Goal: Information Seeking & Learning: Learn about a topic

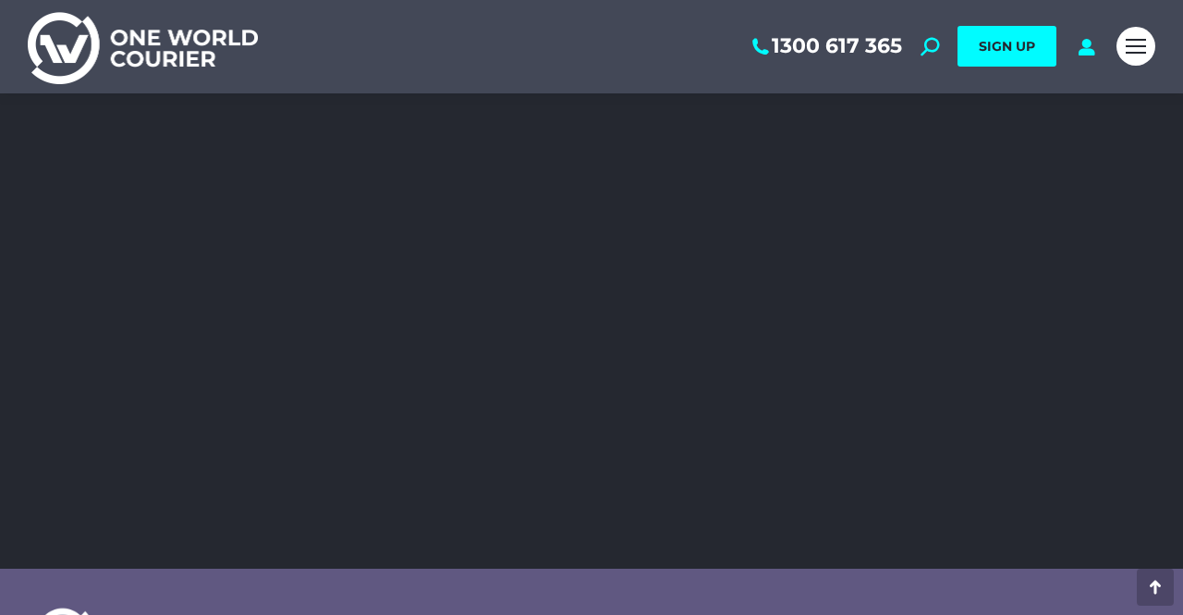
scroll to position [3154, 0]
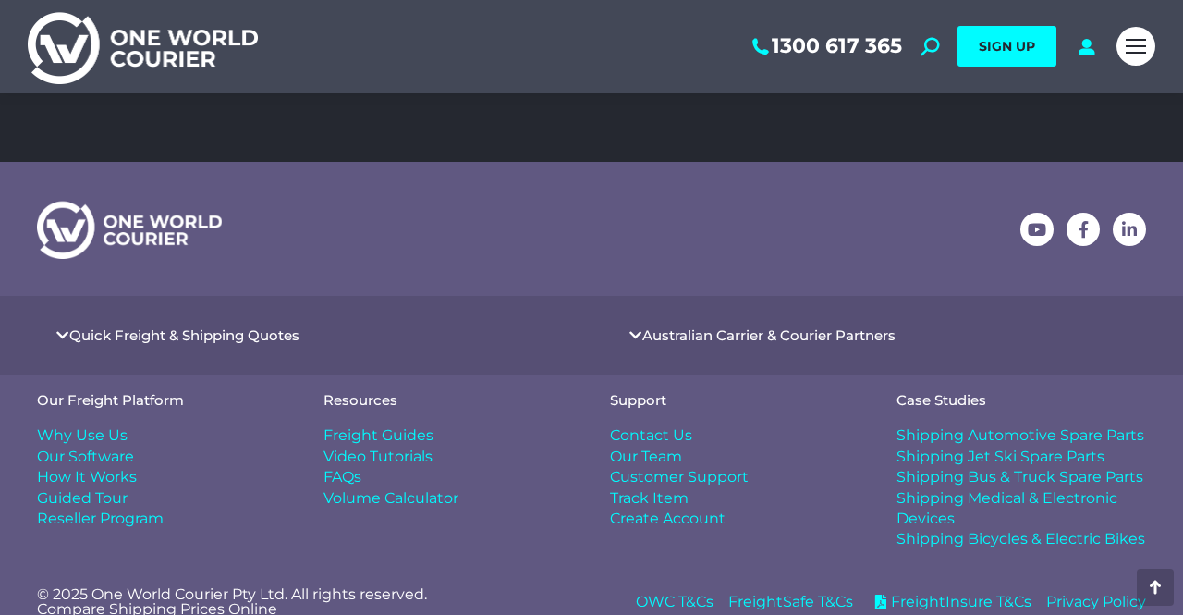
scroll to position [561, 0]
click at [639, 426] on span "Contact Us" at bounding box center [651, 436] width 82 height 20
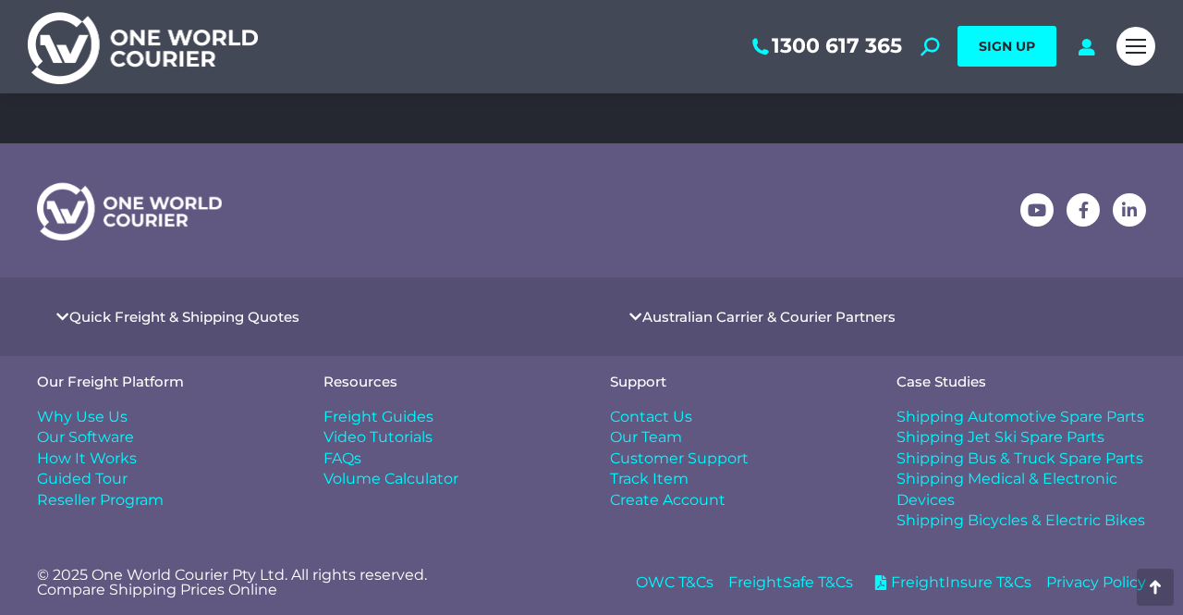
scroll to position [852, 0]
click at [386, 414] on span "Freight Guides" at bounding box center [379, 418] width 110 height 20
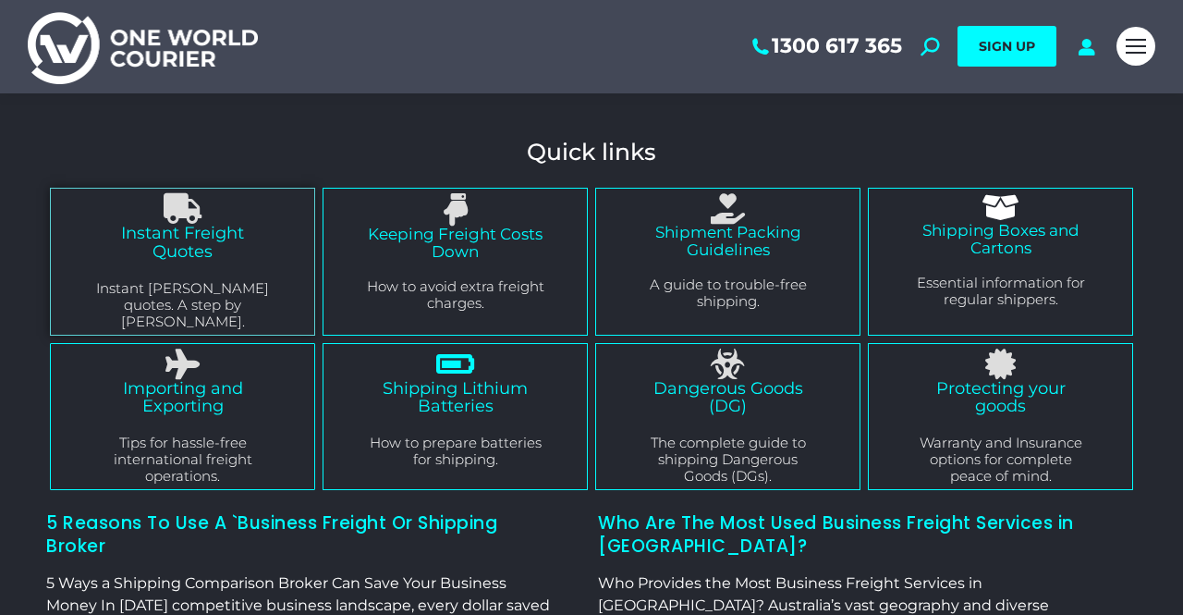
scroll to position [188, 0]
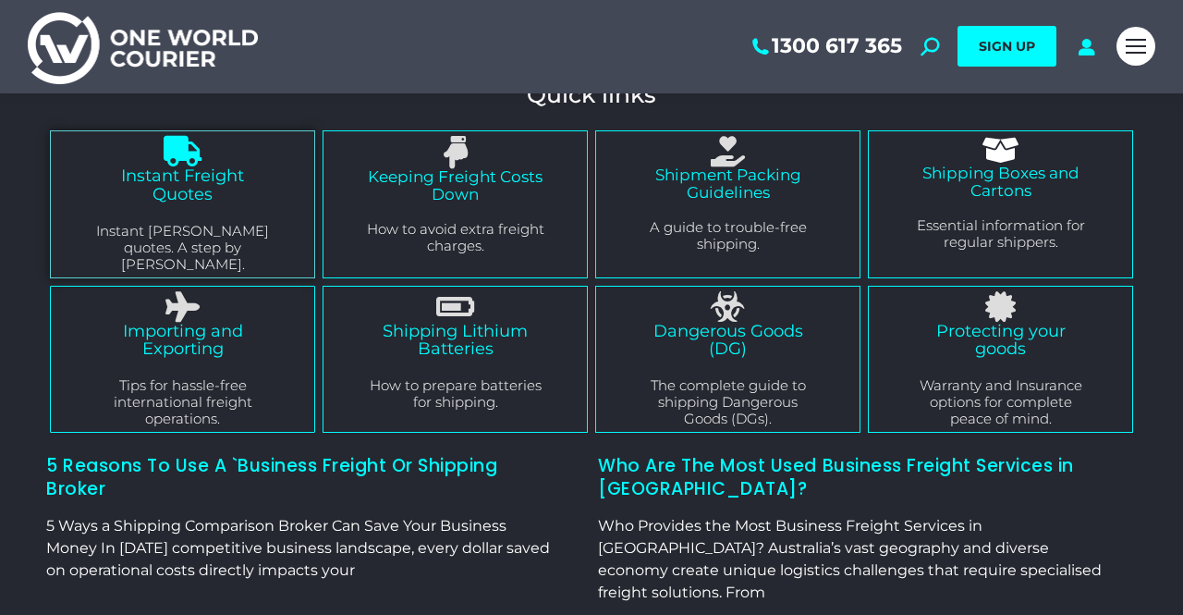
click at [196, 189] on link "Instant Freight Quotes" at bounding box center [182, 184] width 123 height 39
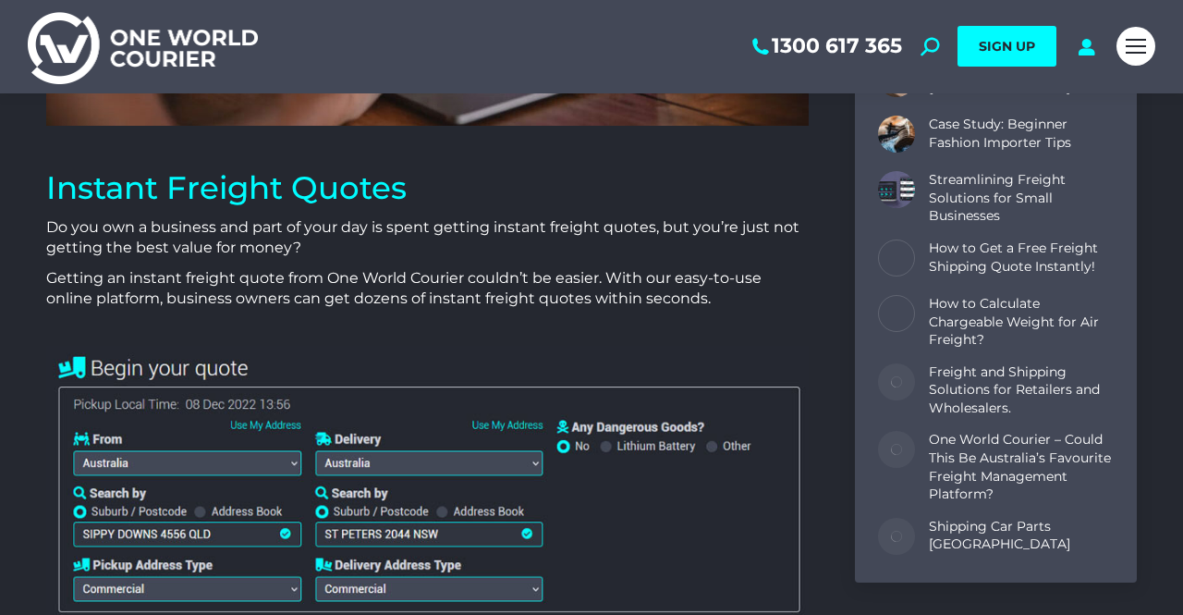
scroll to position [636, 0]
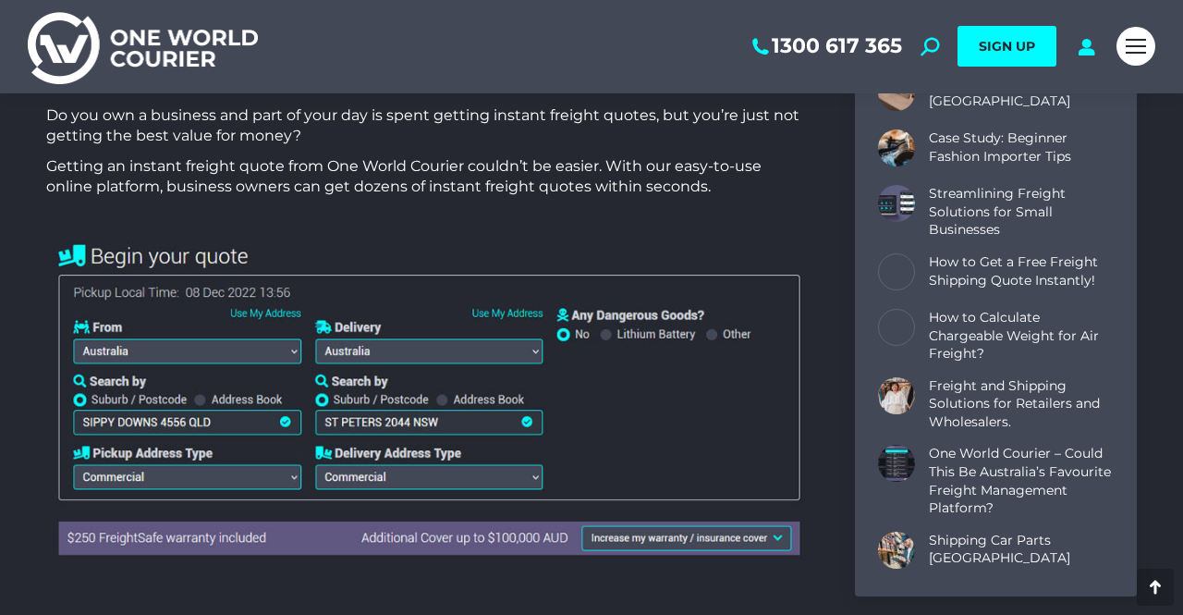
click at [141, 349] on img at bounding box center [427, 398] width 763 height 329
click at [294, 349] on img at bounding box center [427, 398] width 763 height 329
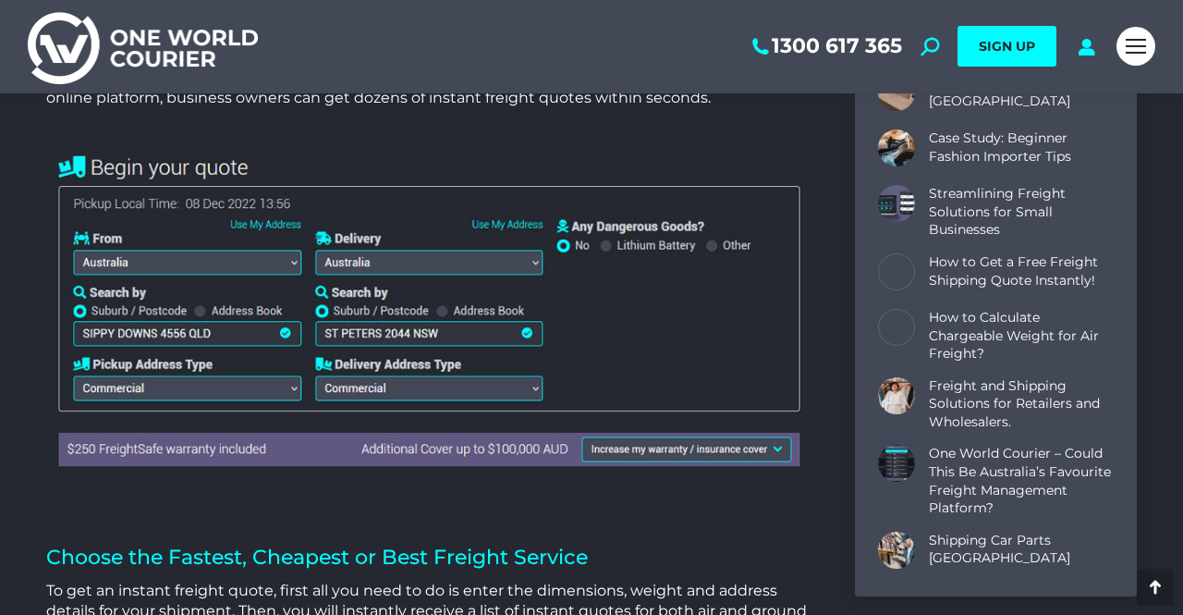
scroll to position [726, 0]
click at [282, 252] on img at bounding box center [427, 308] width 763 height 329
click at [285, 256] on img at bounding box center [427, 308] width 763 height 329
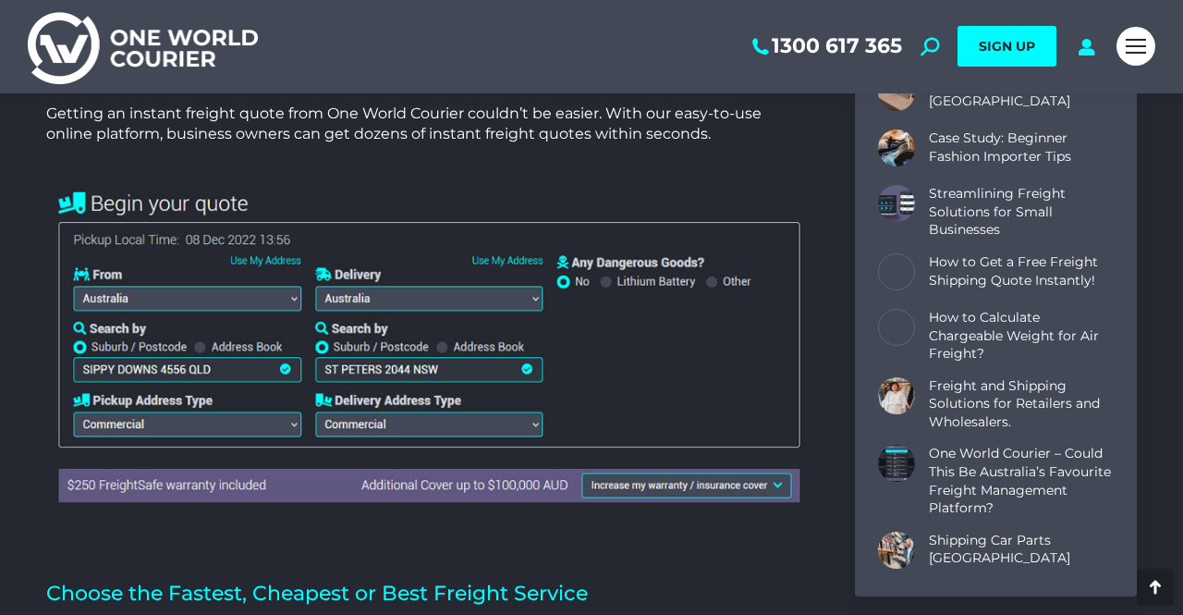
scroll to position [773, 0]
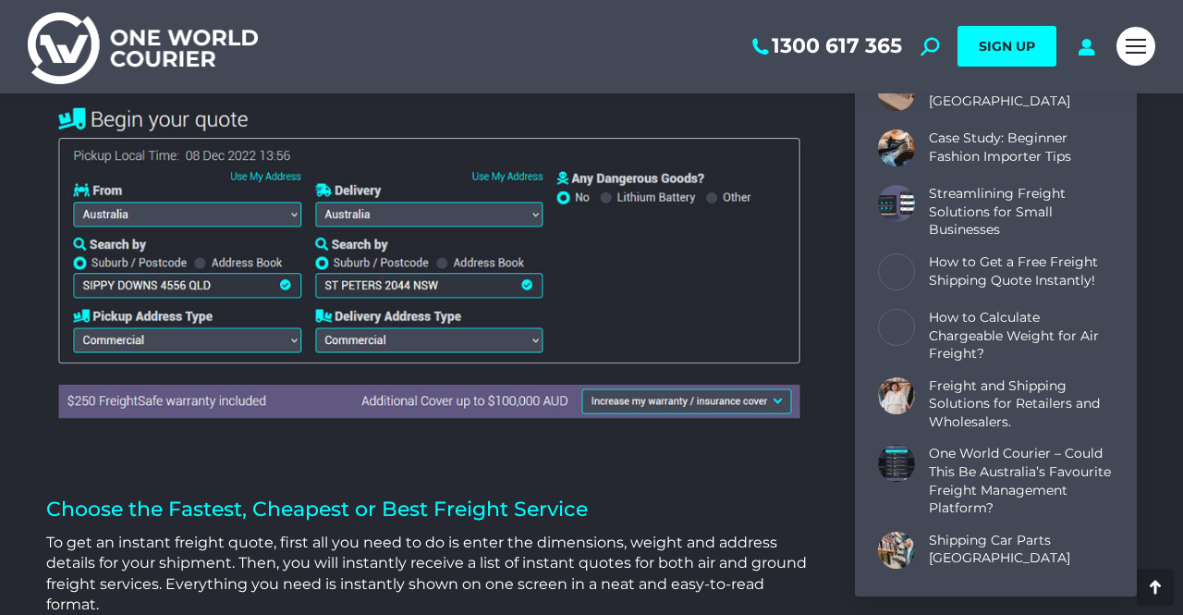
click at [254, 286] on img at bounding box center [427, 261] width 763 height 329
click at [283, 284] on img at bounding box center [427, 261] width 763 height 329
click at [128, 231] on img at bounding box center [427, 261] width 763 height 329
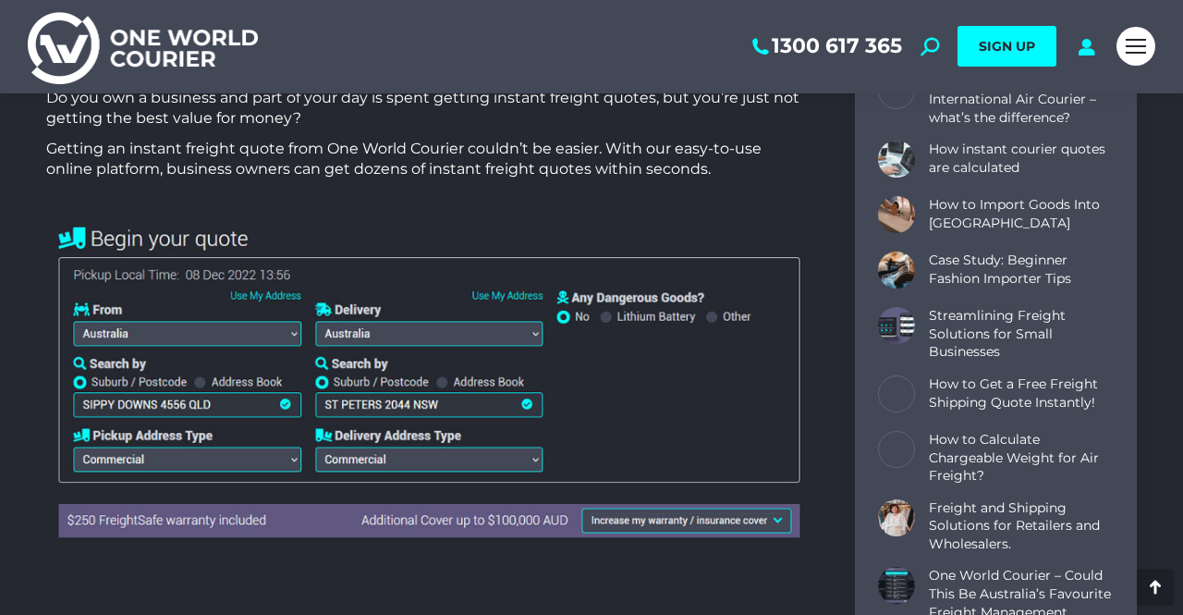
scroll to position [655, 0]
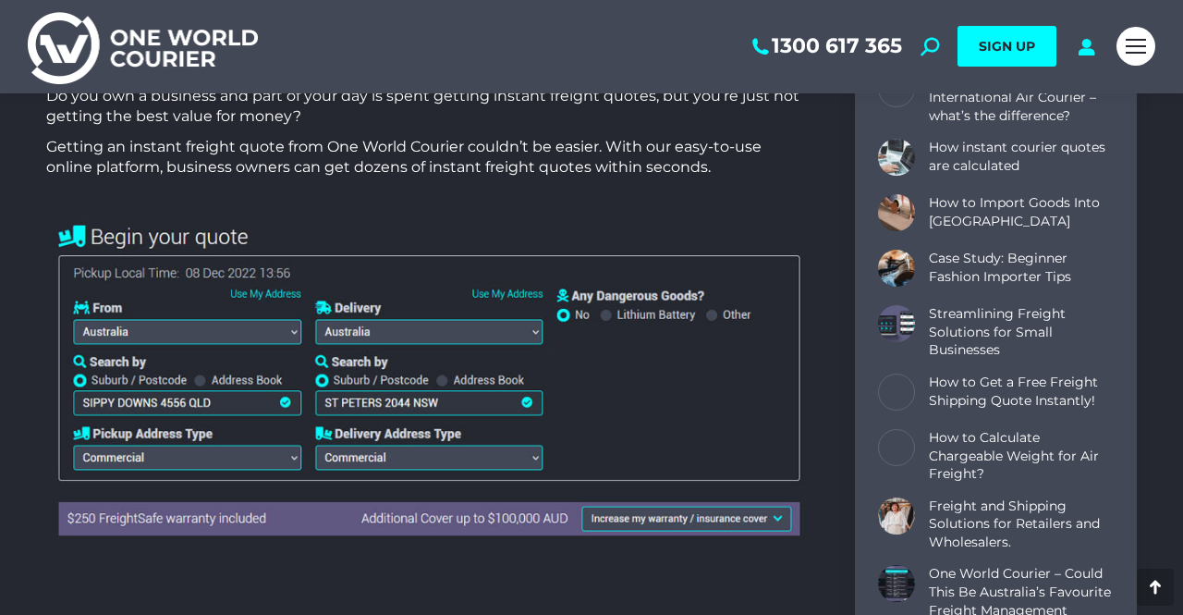
click at [376, 324] on img at bounding box center [427, 378] width 763 height 329
click at [279, 295] on img at bounding box center [427, 378] width 763 height 329
click at [484, 294] on img at bounding box center [427, 378] width 763 height 329
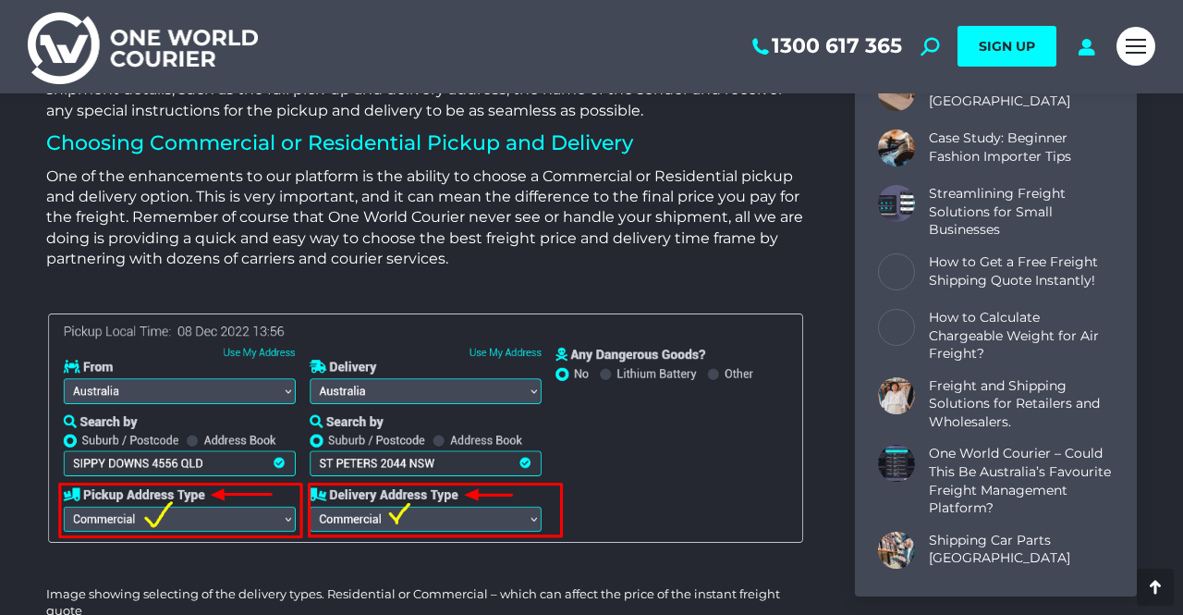
scroll to position [3053, 0]
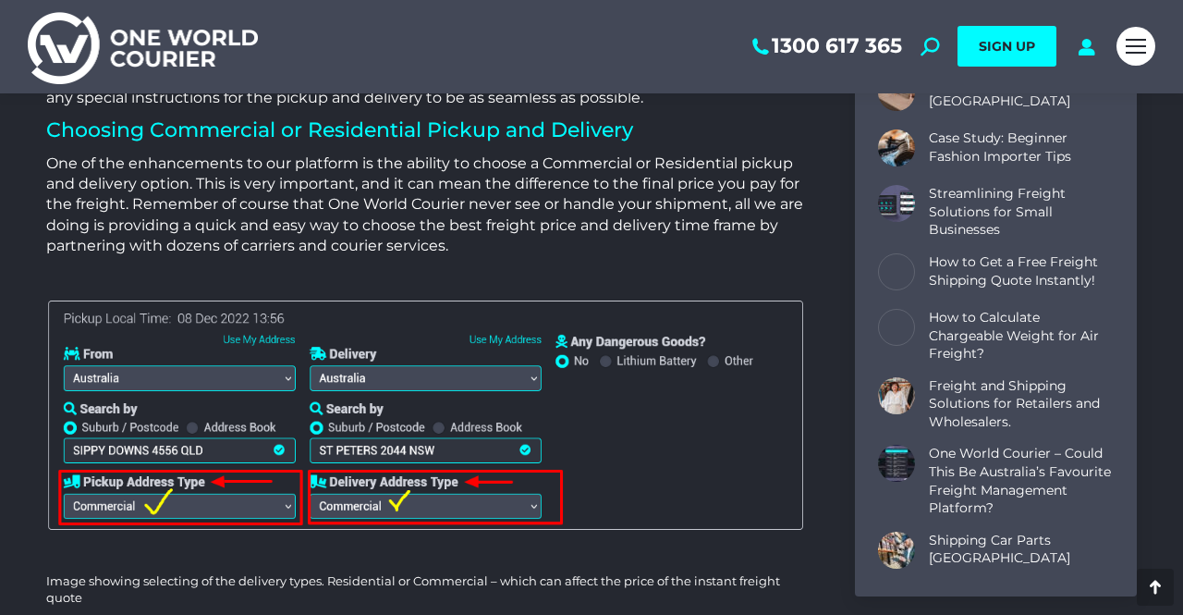
click at [252, 354] on img at bounding box center [427, 416] width 763 height 245
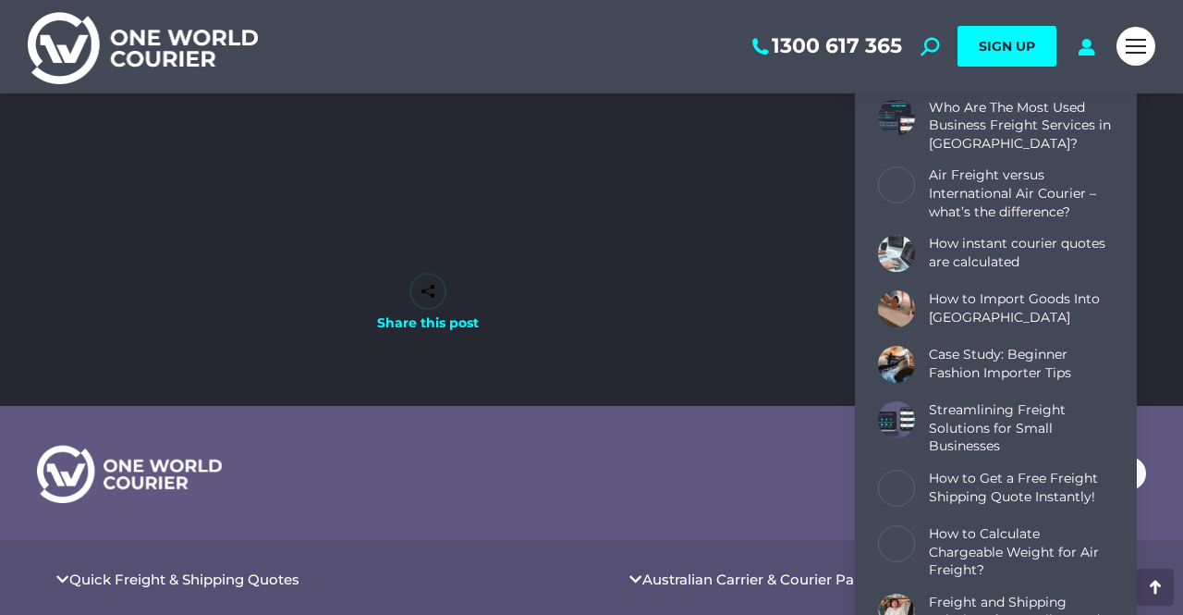
scroll to position [6104, 0]
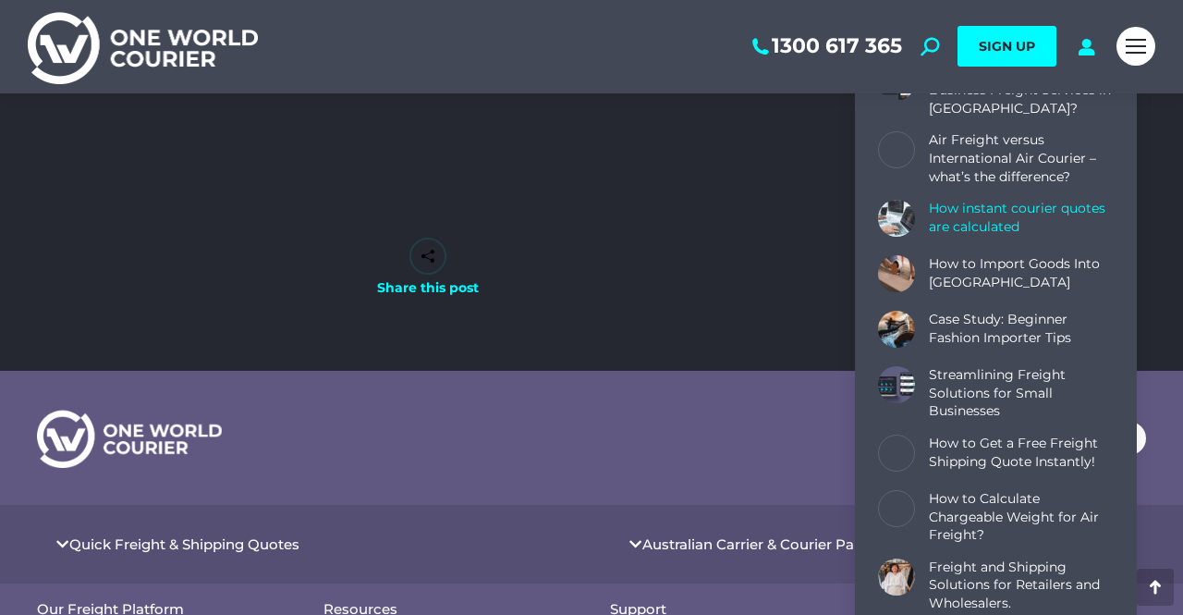
click at [964, 209] on link "How instant courier quotes are calculated" at bounding box center [1021, 218] width 185 height 36
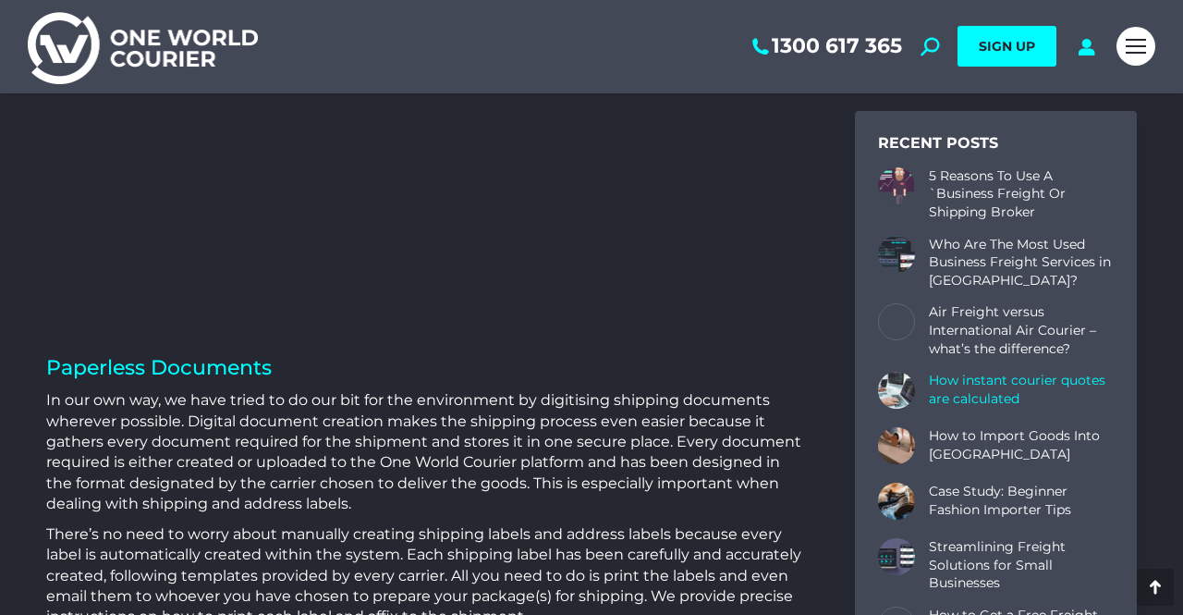
scroll to position [3715, 0]
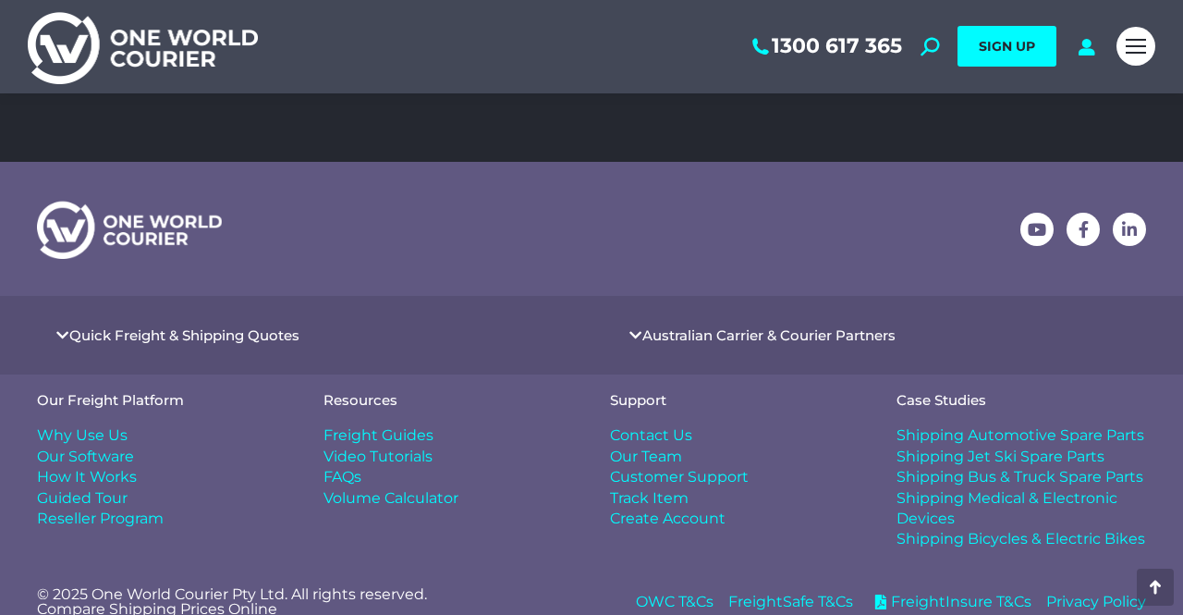
scroll to position [561, 0]
click at [403, 426] on span "Freight Guides" at bounding box center [379, 436] width 110 height 20
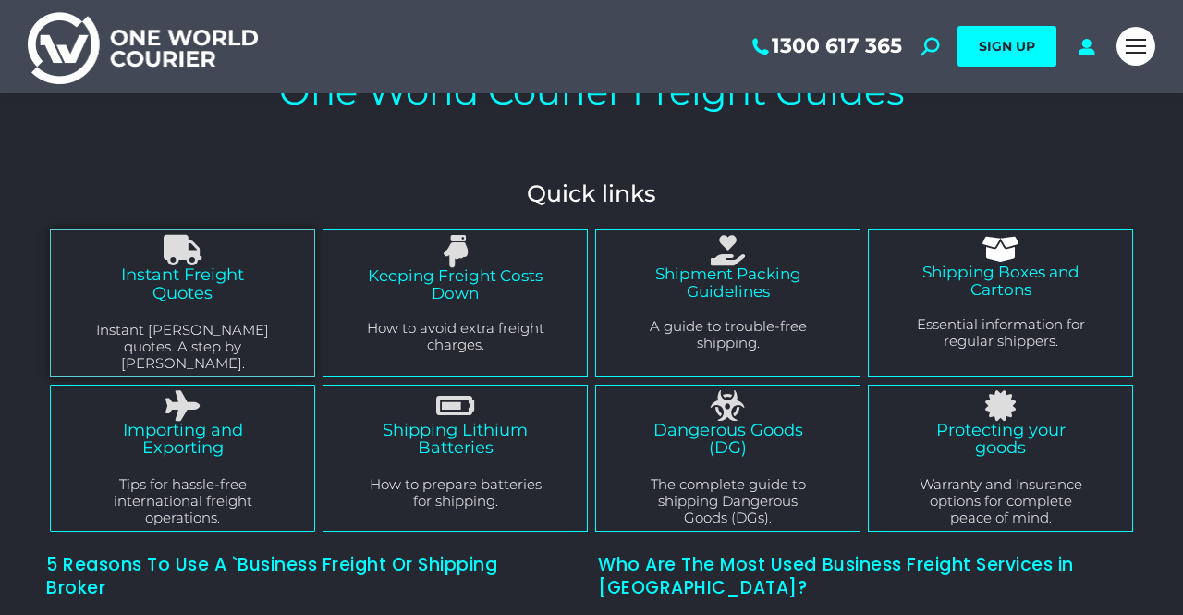
scroll to position [91, 0]
